Goal: Task Accomplishment & Management: Use online tool/utility

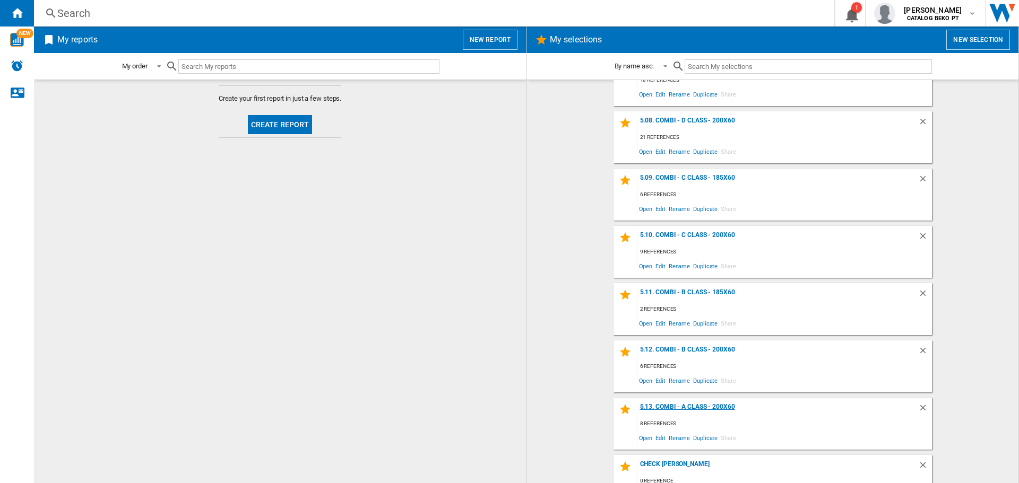
scroll to position [1259, 0]
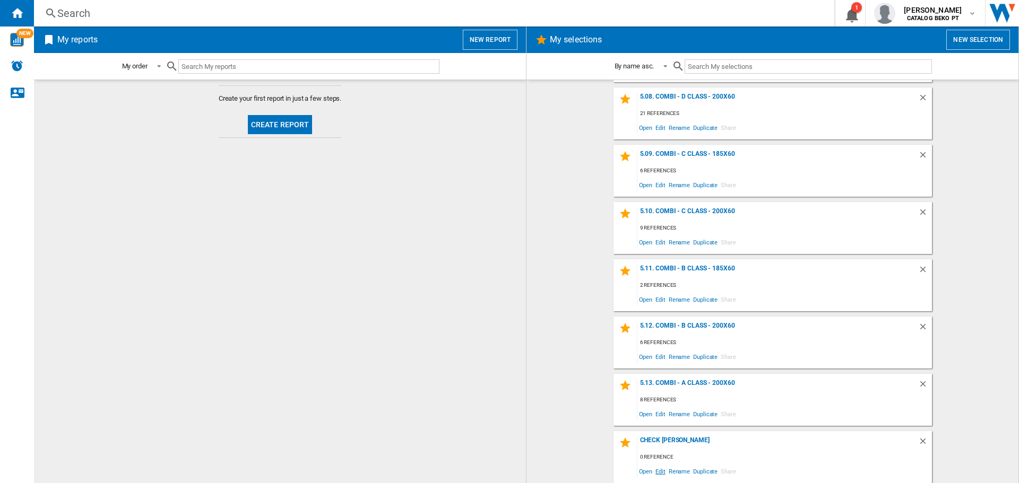
click at [658, 471] on span "Edit" at bounding box center [660, 471] width 13 height 14
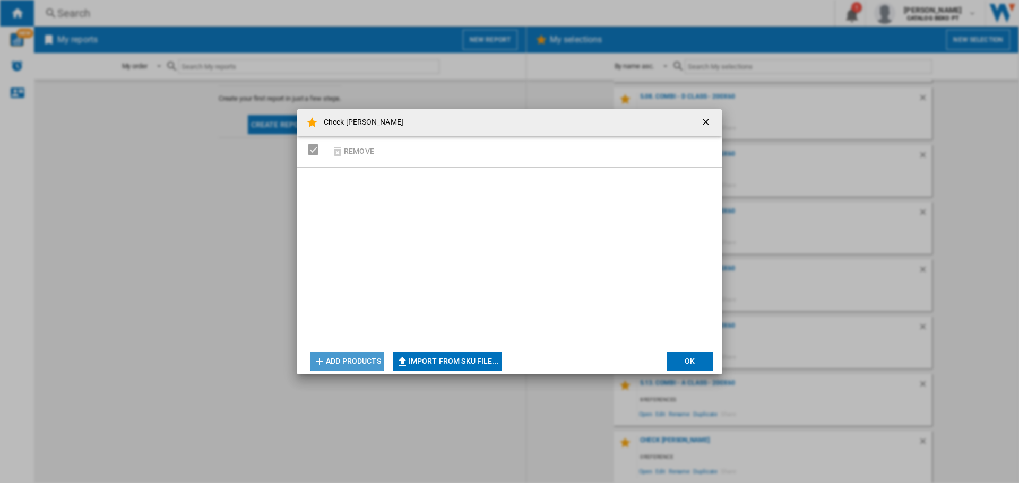
click at [365, 357] on button "Add products" at bounding box center [347, 361] width 74 height 19
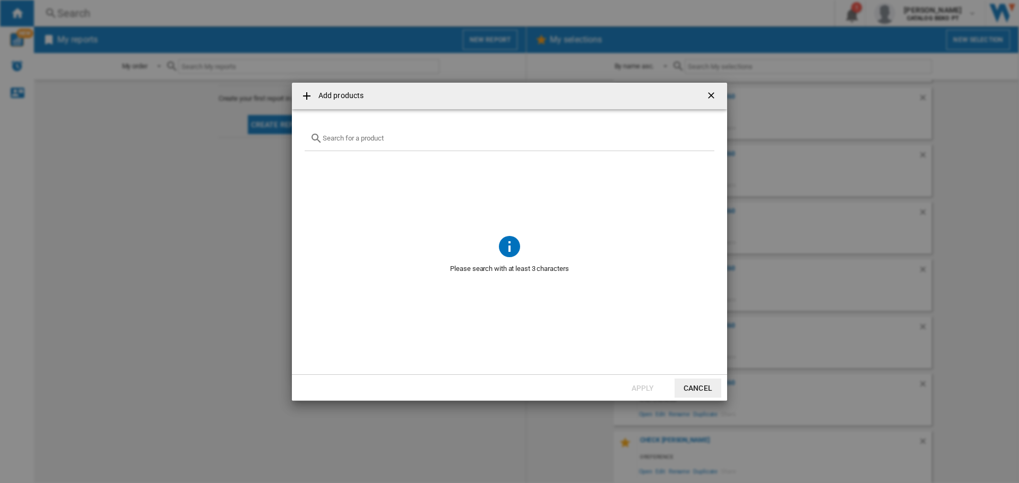
click at [391, 137] on input "Add products ..." at bounding box center [516, 138] width 386 height 8
paste input "CF 4B7F0W"
click at [385, 139] on input "CF4B7F0W" at bounding box center [510, 138] width 374 height 8
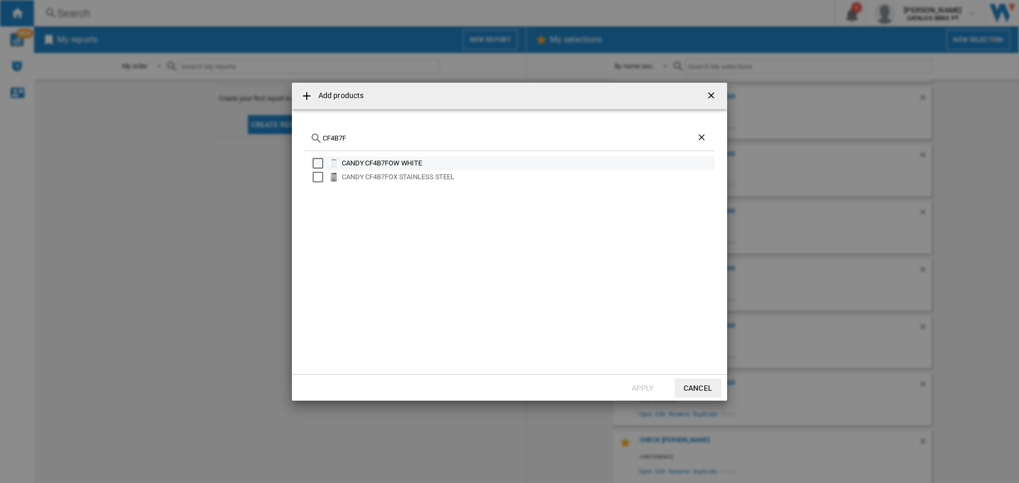
type input "CF4B7F"
click at [317, 169] on div "CANDY CF4B7FOW WHITE" at bounding box center [512, 164] width 403 height 14
click at [319, 177] on div "Select" at bounding box center [318, 177] width 11 height 11
drag, startPoint x: 318, startPoint y: 163, endPoint x: 330, endPoint y: 183, distance: 23.3
click at [318, 162] on div "Select" at bounding box center [318, 163] width 11 height 11
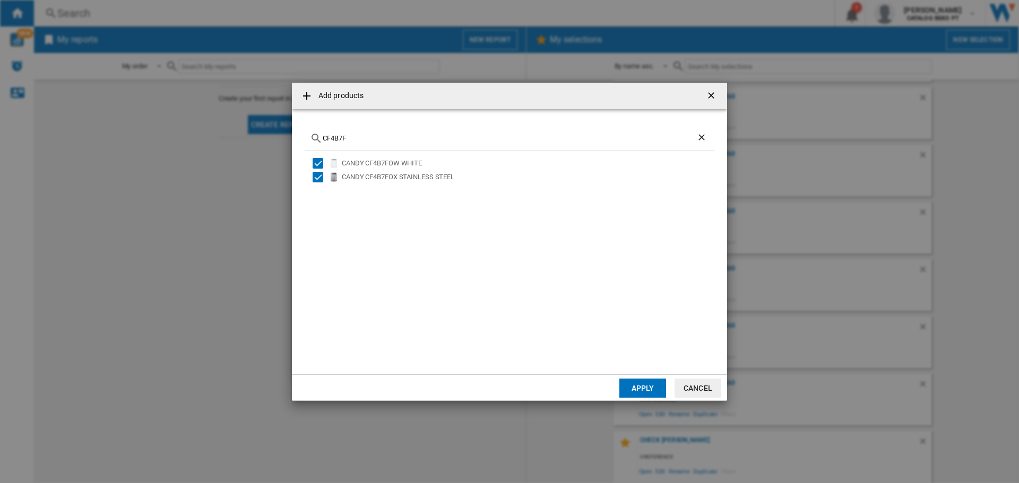
click at [642, 382] on button "Apply" at bounding box center [642, 388] width 47 height 19
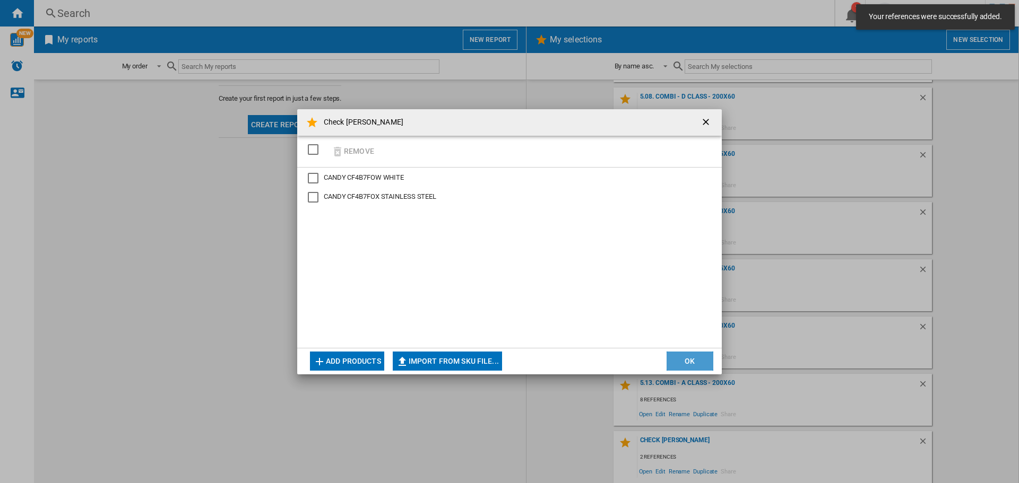
click at [684, 361] on button "OK" at bounding box center [690, 361] width 47 height 19
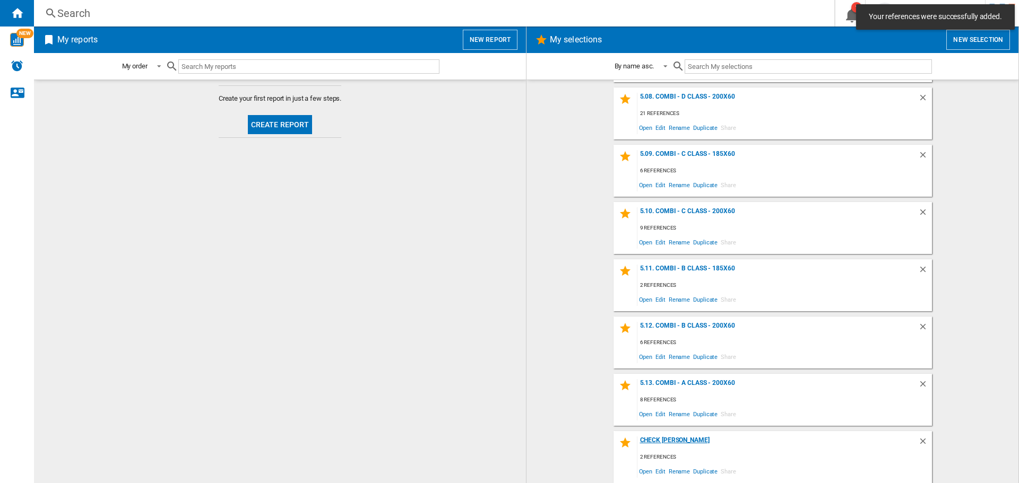
click at [647, 440] on div "Check [PERSON_NAME]" at bounding box center [777, 444] width 281 height 14
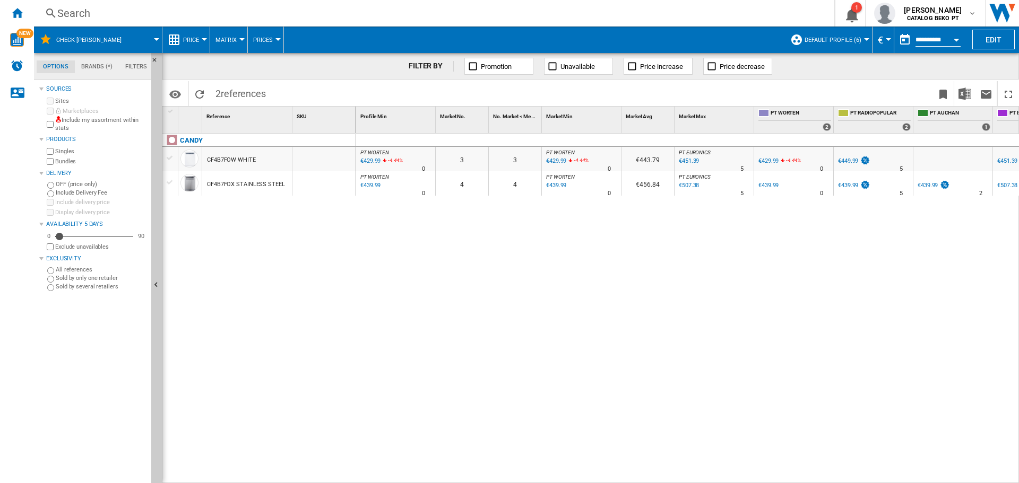
click at [171, 157] on div at bounding box center [170, 158] width 11 height 10
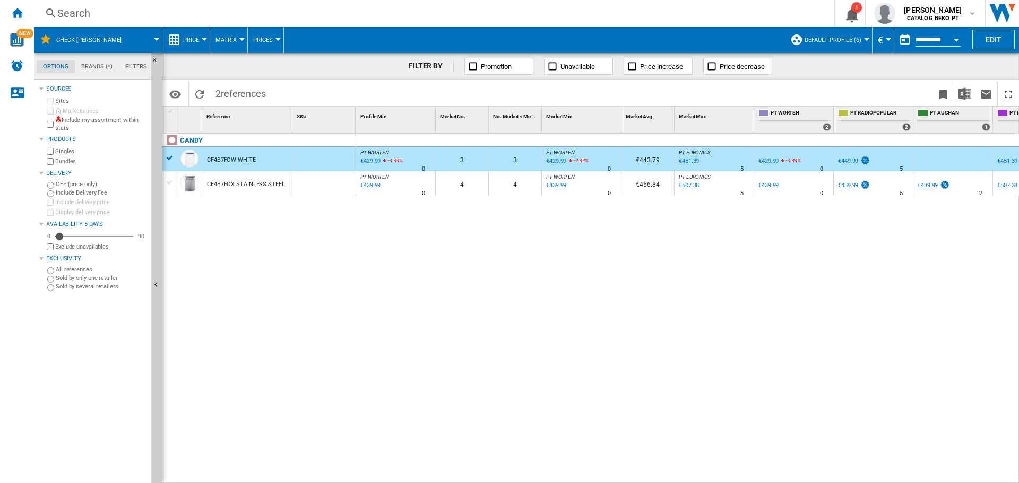
click at [170, 187] on div at bounding box center [170, 183] width 11 height 10
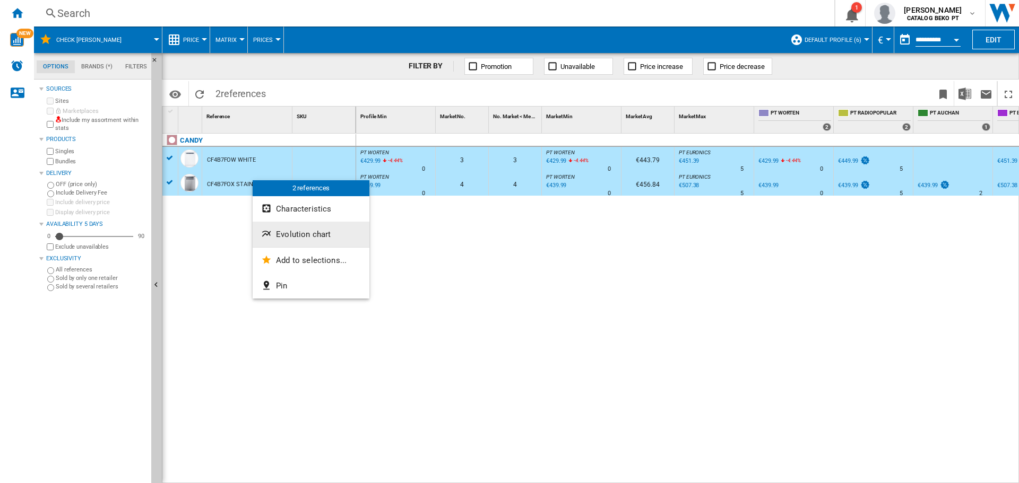
click at [296, 235] on span "Evolution chart" at bounding box center [303, 235] width 55 height 10
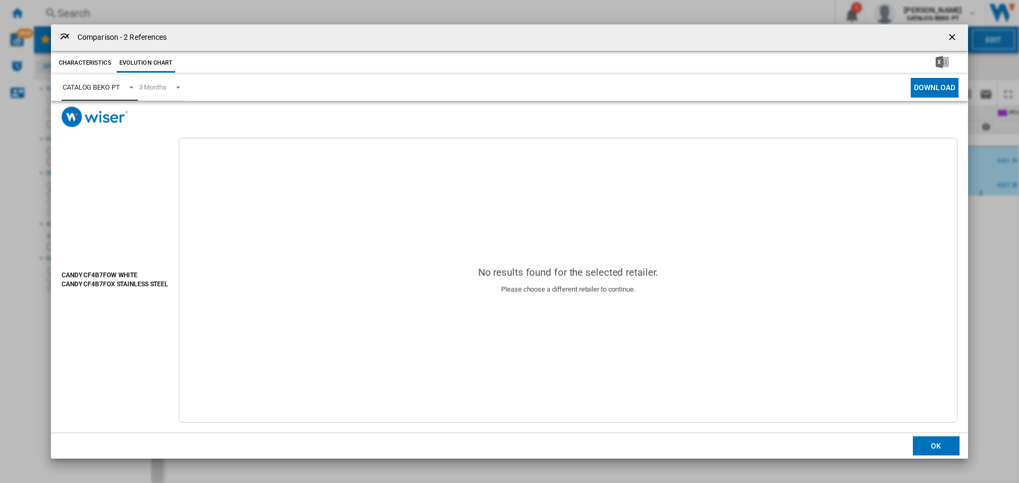
click at [109, 90] on div "CATALOG BEKO PT" at bounding box center [91, 87] width 57 height 8
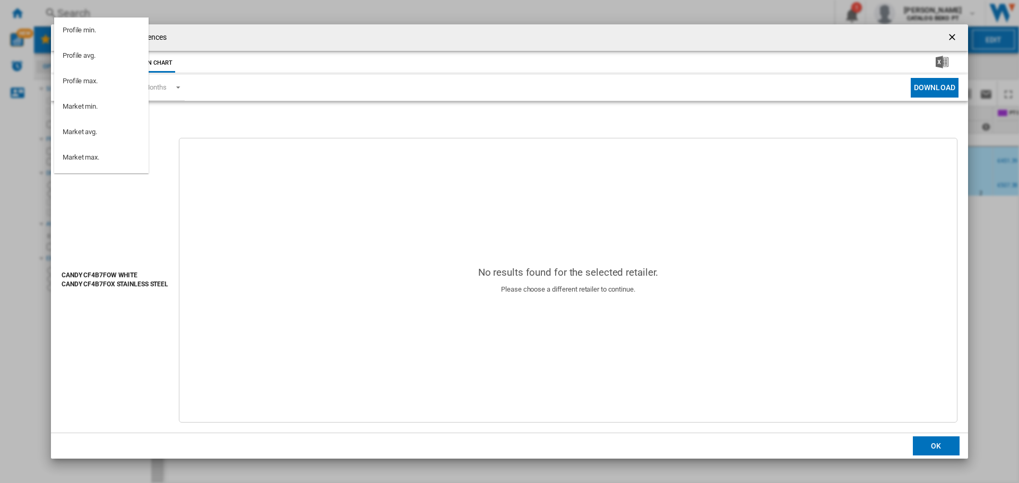
scroll to position [95, 0]
click at [125, 111] on md-option "PT WORTEN" at bounding box center [101, 113] width 94 height 25
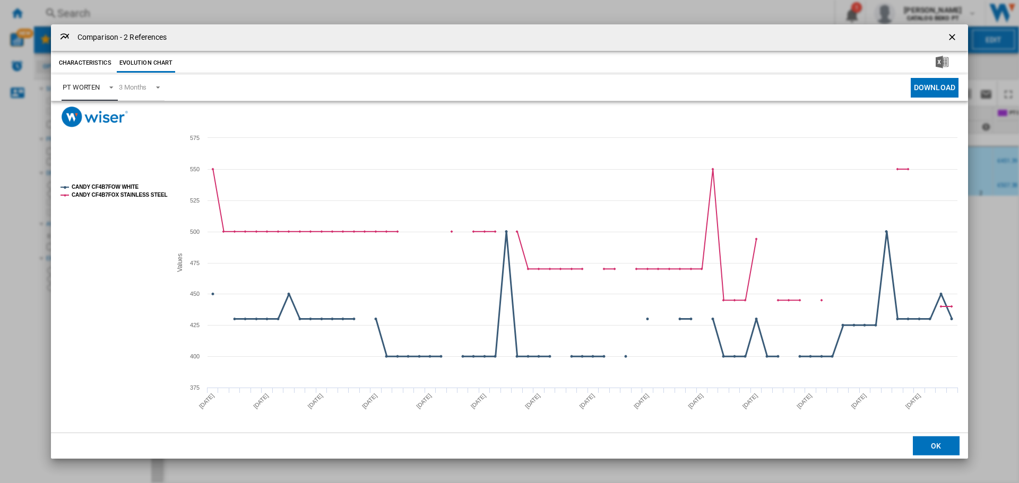
click at [111, 185] on tspan "CANDY CF4B7FOW WHITE" at bounding box center [105, 187] width 67 height 6
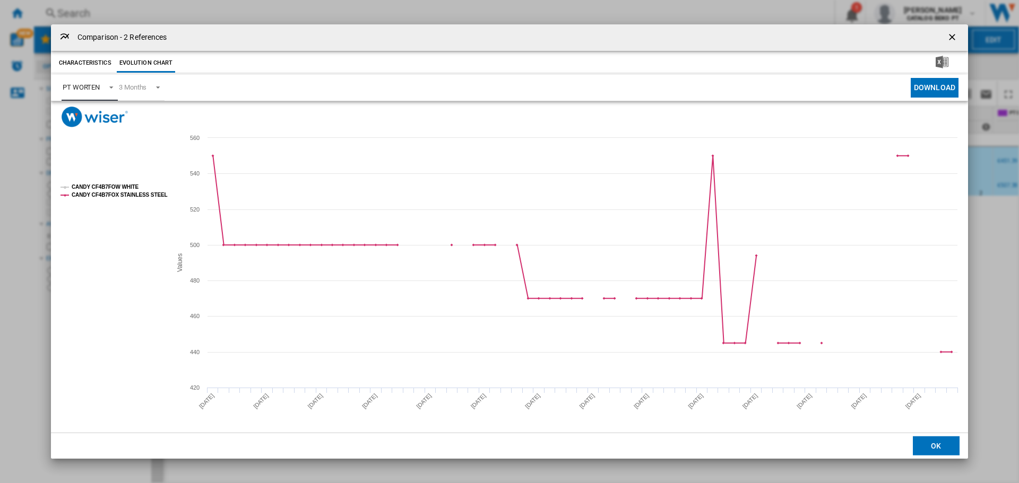
click at [91, 184] on tspan "CANDY CF4B7FOW WHITE" at bounding box center [105, 187] width 67 height 6
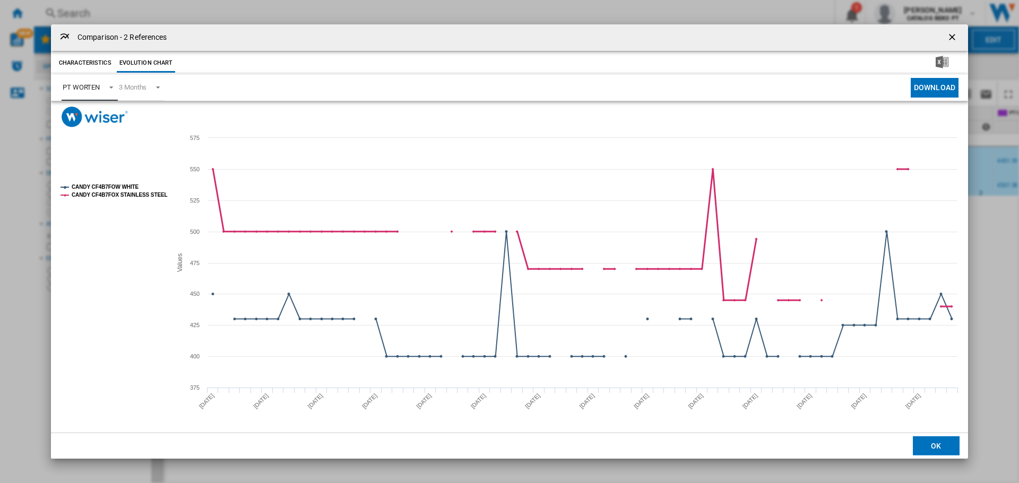
click at [94, 193] on tspan "CANDY CF4B7FOX STAINLESS STEEL" at bounding box center [120, 195] width 96 height 6
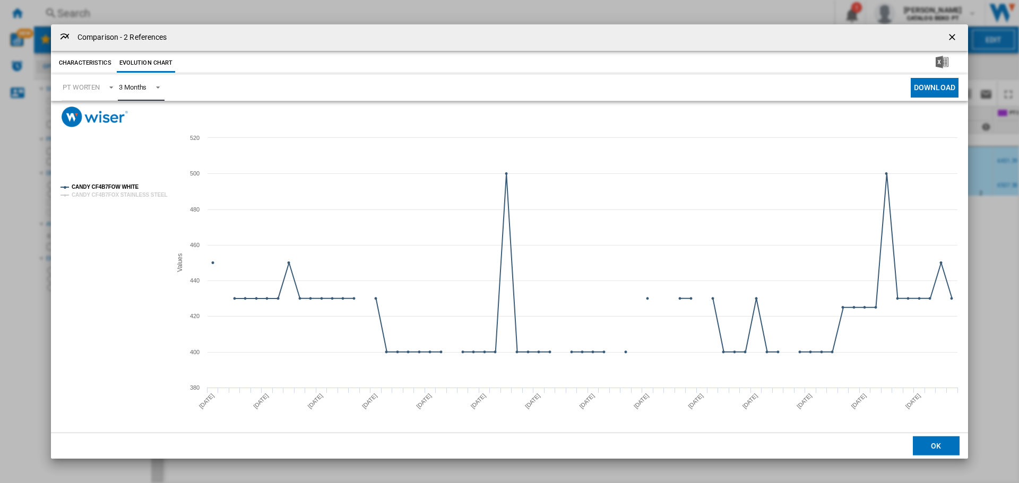
click at [122, 86] on div "3 Months" at bounding box center [133, 87] width 28 height 8
click at [125, 107] on md-option "6 Months" at bounding box center [146, 113] width 72 height 25
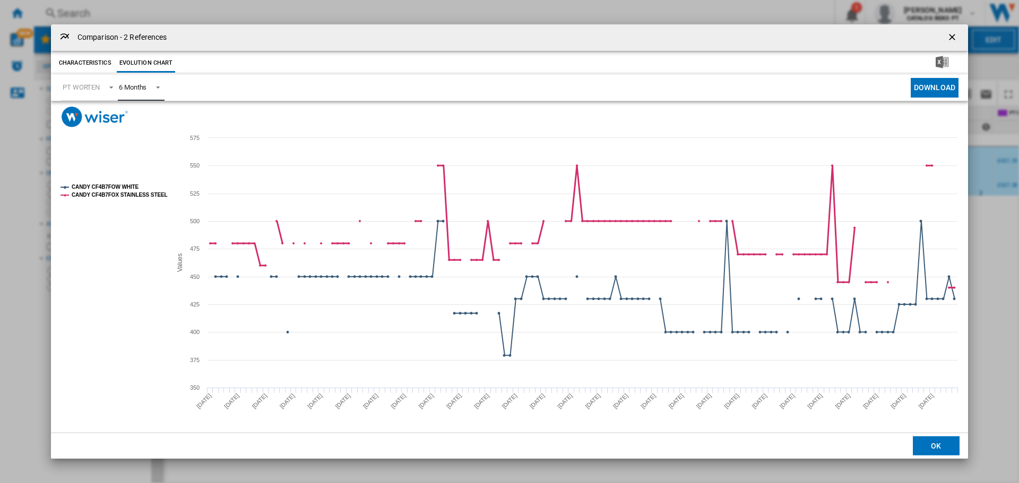
click at [108, 192] on tspan "CANDY CF4B7FOX STAINLESS STEEL" at bounding box center [120, 195] width 96 height 6
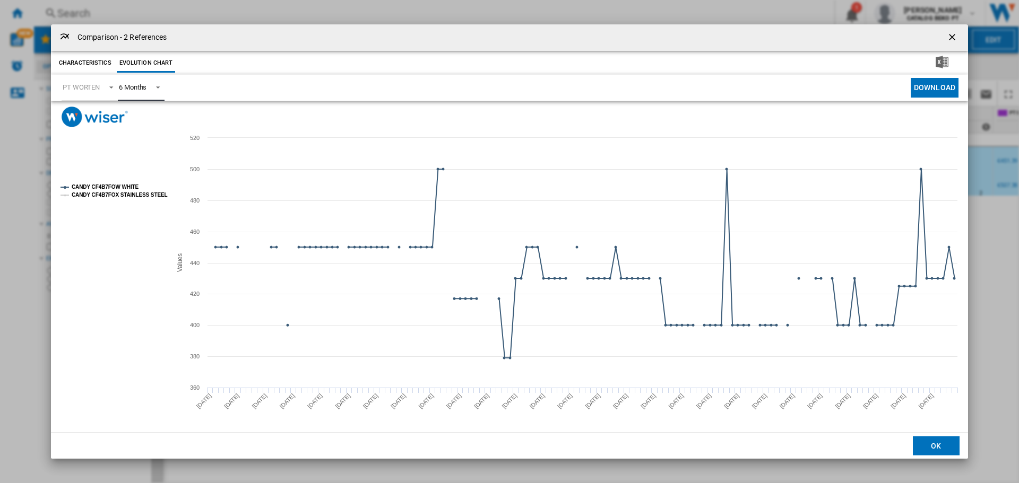
click at [96, 192] on tspan "CANDY CF4B7FOX STAINLESS STEEL" at bounding box center [120, 195] width 96 height 6
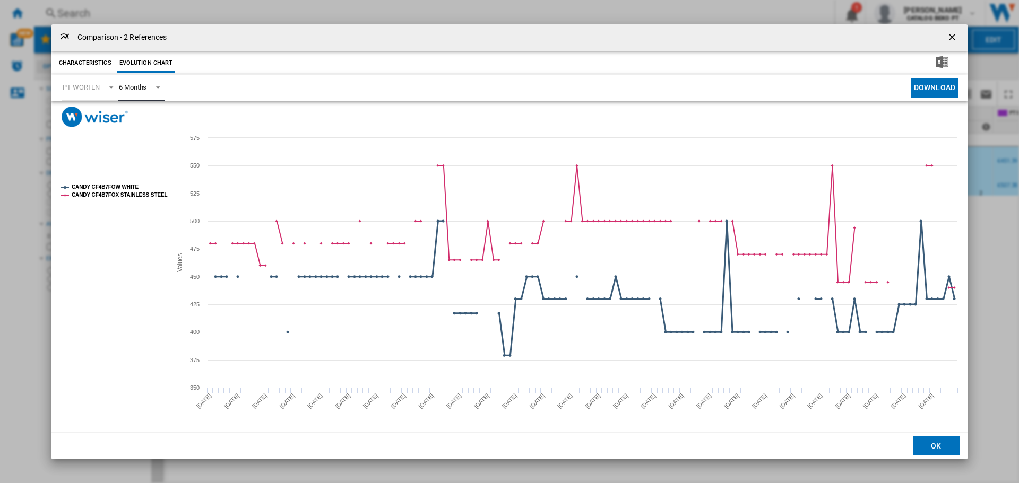
click at [100, 184] on tspan "CANDY CF4B7FOW WHITE" at bounding box center [105, 187] width 67 height 6
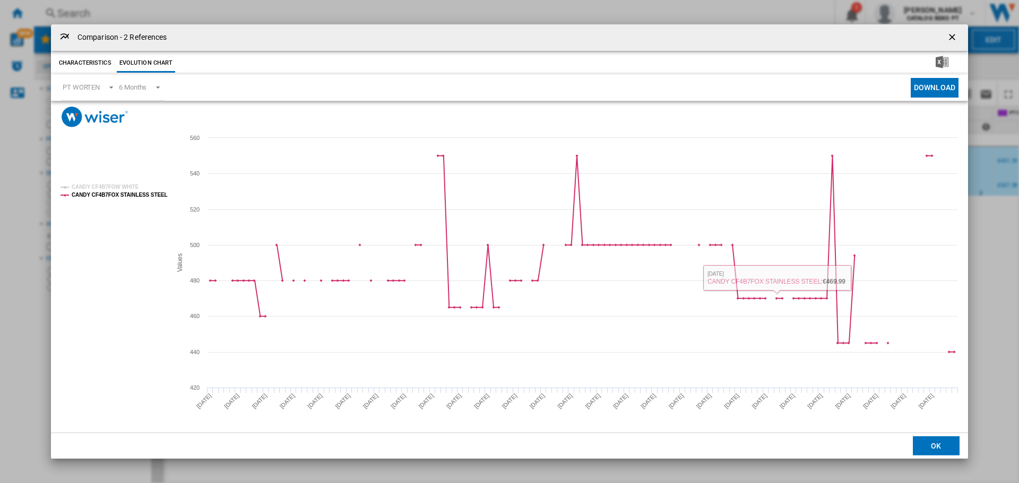
drag, startPoint x: 946, startPoint y: 450, endPoint x: 927, endPoint y: 443, distance: 20.8
click at [945, 449] on button "OK" at bounding box center [936, 446] width 47 height 19
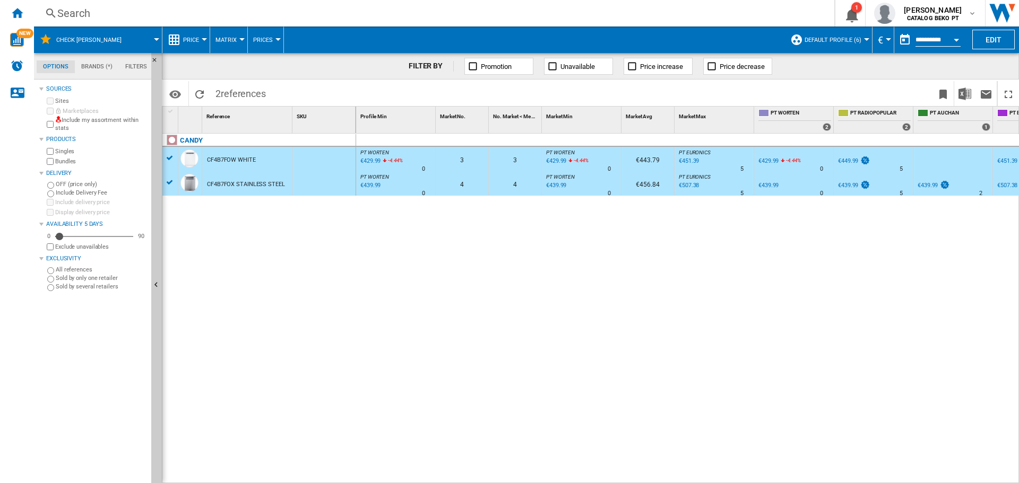
click at [377, 185] on div "€439.99" at bounding box center [370, 185] width 22 height 11
click at [371, 158] on div "€429.99" at bounding box center [370, 161] width 22 height 11
click at [23, 8] on div "Home" at bounding box center [17, 13] width 34 height 27
